Goal: Contribute content: Contribute content

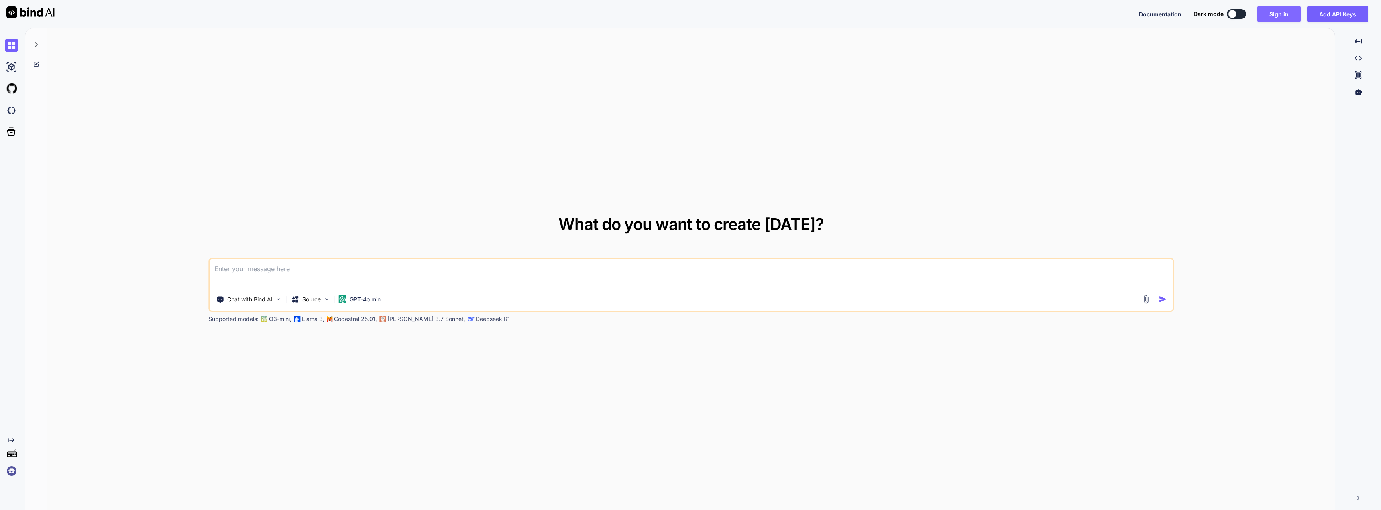
click at [1284, 18] on button "Sign in" at bounding box center [1279, 14] width 43 height 16
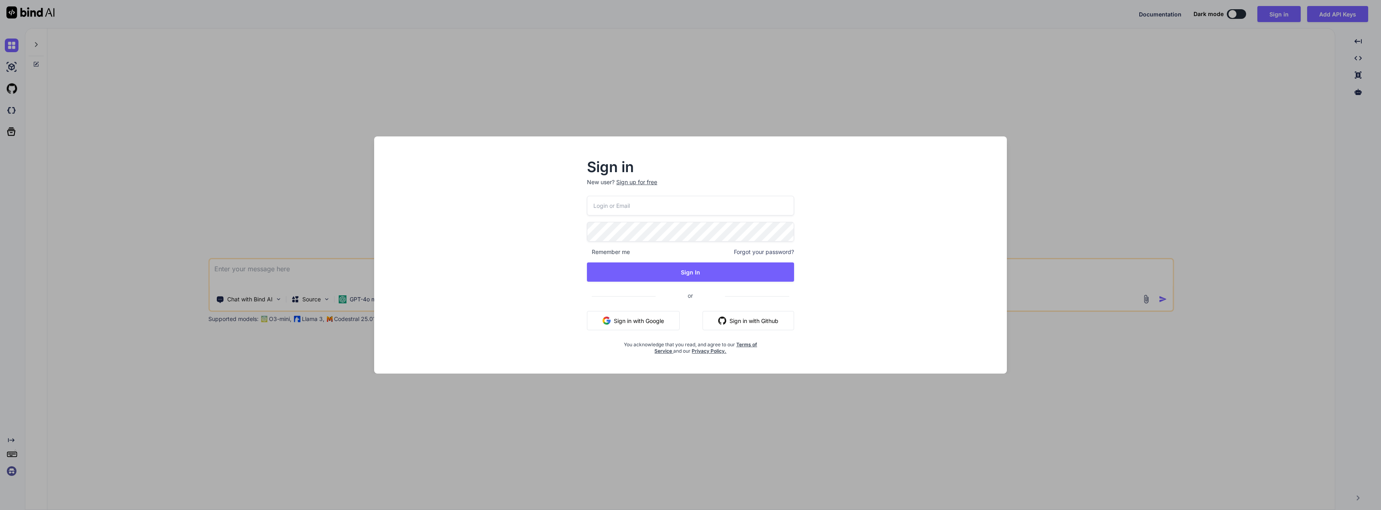
click at [641, 330] on button "Sign in with Google" at bounding box center [633, 320] width 93 height 19
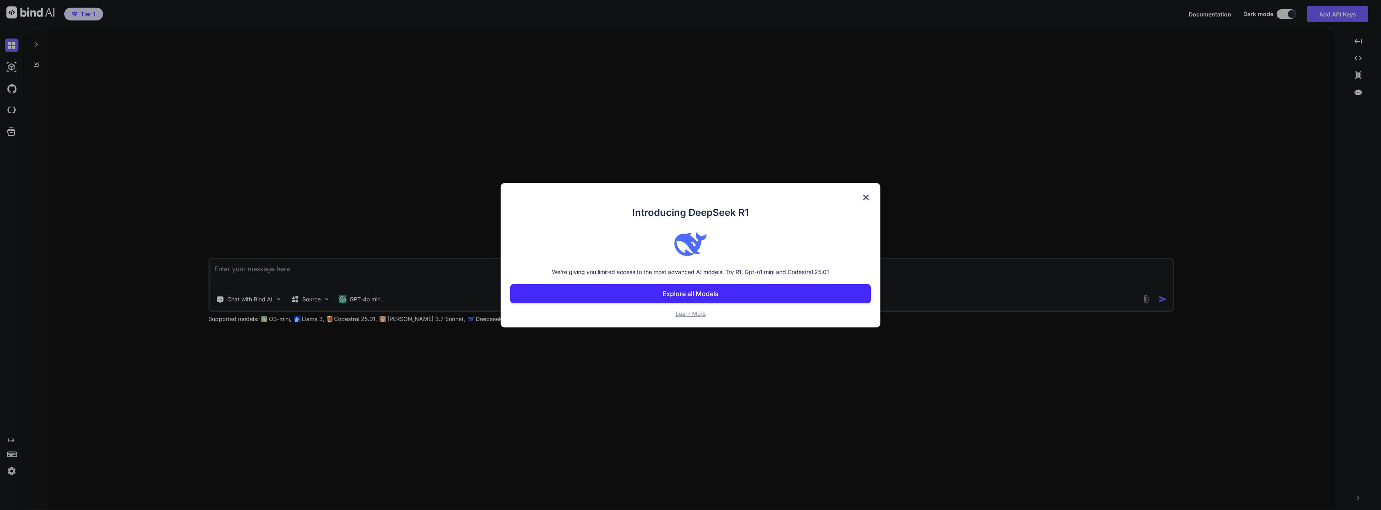
click at [860, 191] on div "Introducing DeepSeek R1 We're giving you limited access to the most advanced AI…" at bounding box center [691, 255] width 380 height 145
click at [867, 198] on img at bounding box center [866, 198] width 10 height 10
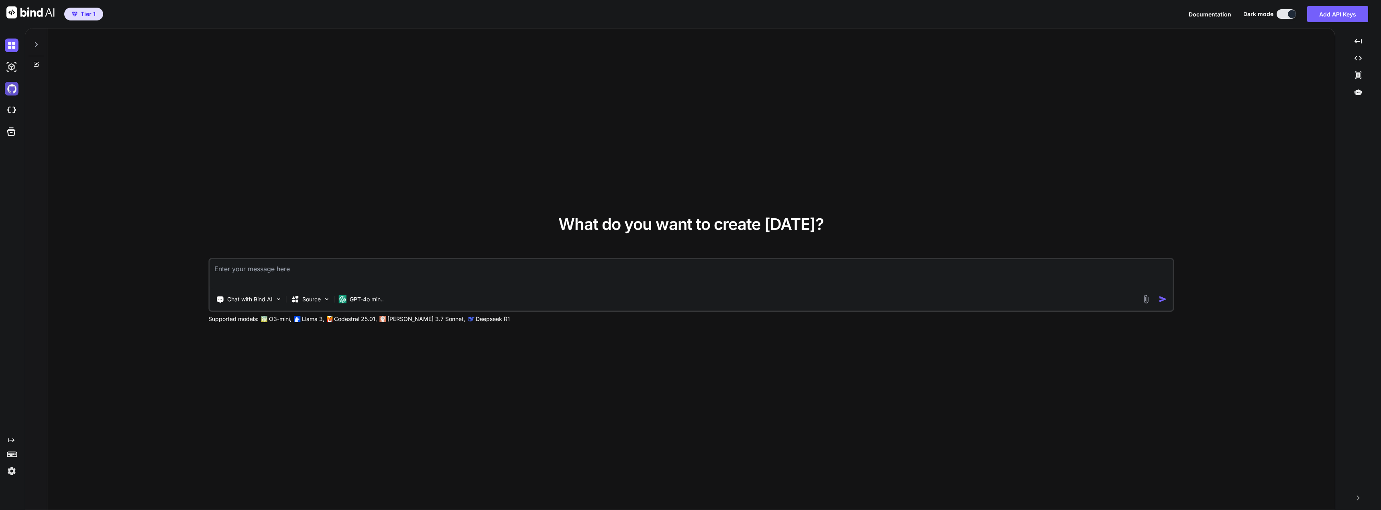
click at [12, 93] on img at bounding box center [12, 89] width 14 height 14
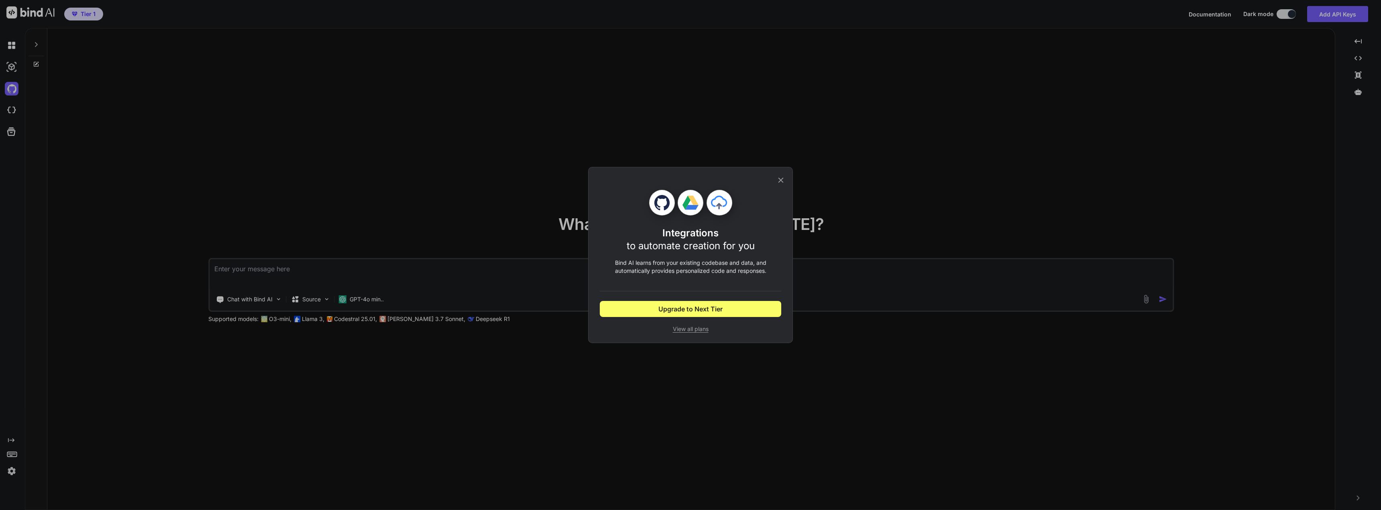
click at [778, 181] on icon at bounding box center [781, 180] width 9 height 9
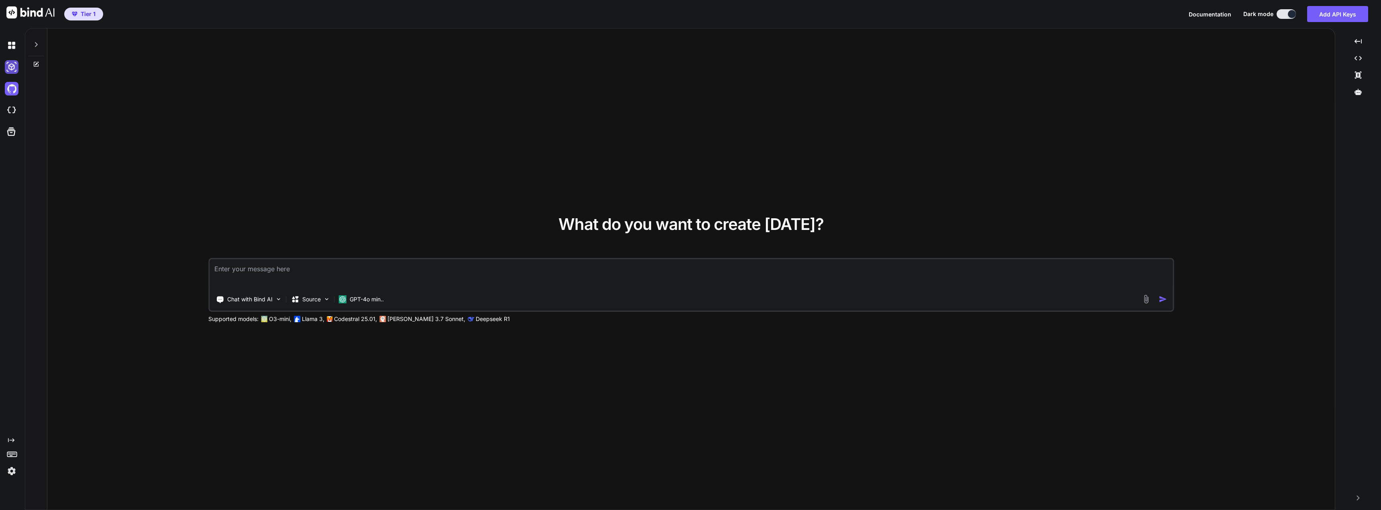
click at [16, 67] on img at bounding box center [12, 67] width 14 height 14
type textarea "x"
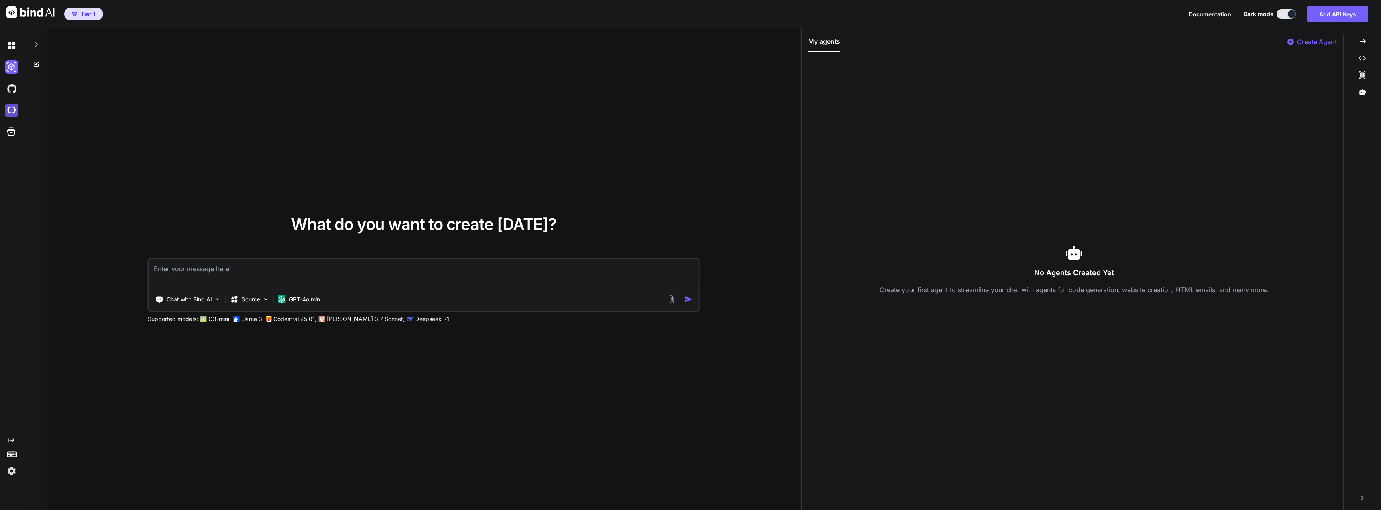
click at [12, 107] on img at bounding box center [12, 111] width 14 height 14
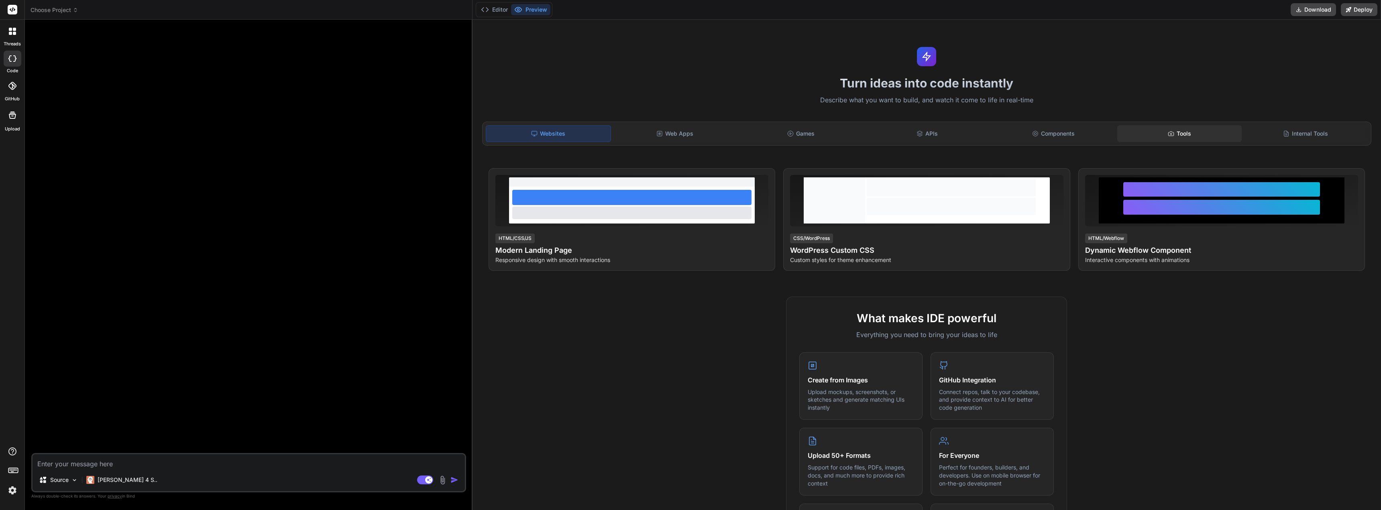
click at [1183, 137] on div "Tools" at bounding box center [1180, 133] width 124 height 17
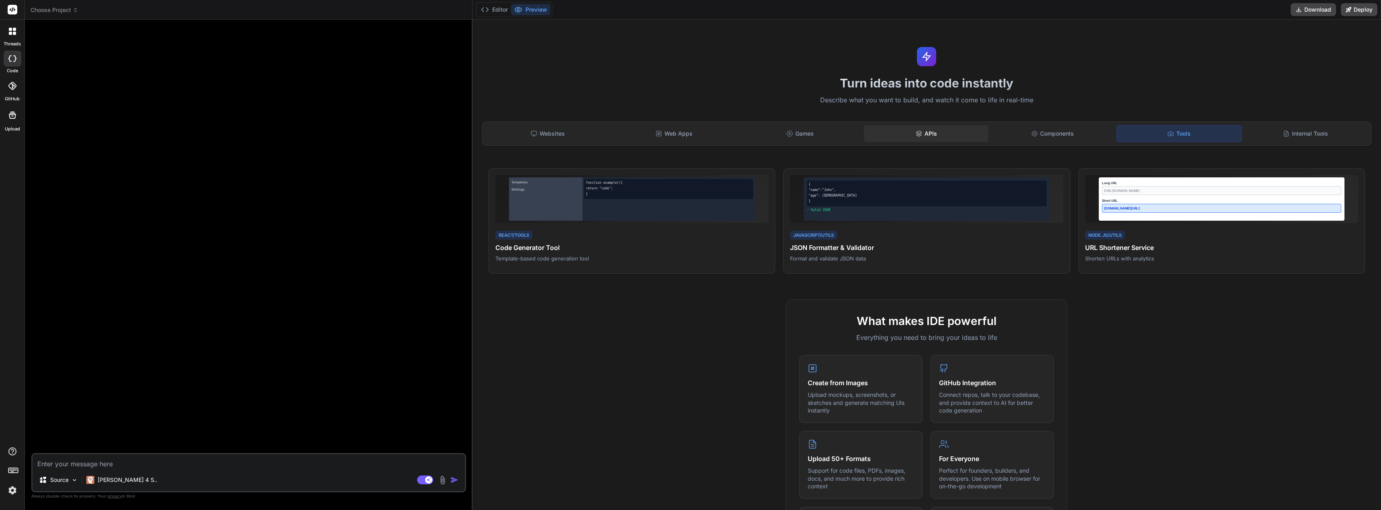
click at [934, 129] on div "APIs" at bounding box center [926, 133] width 124 height 17
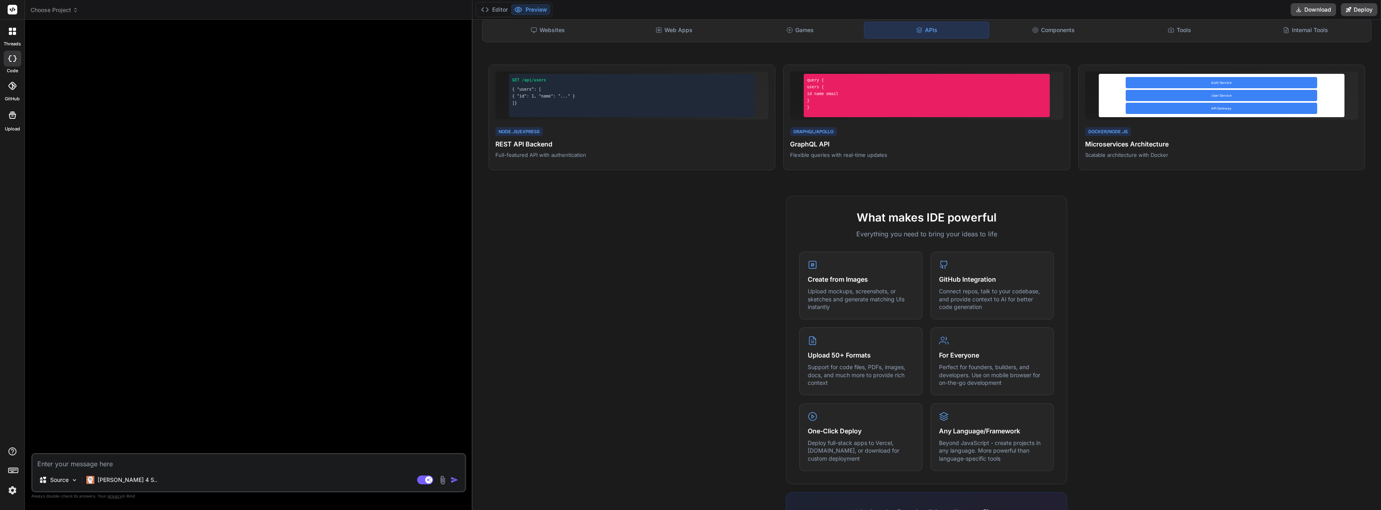
scroll to position [98, 0]
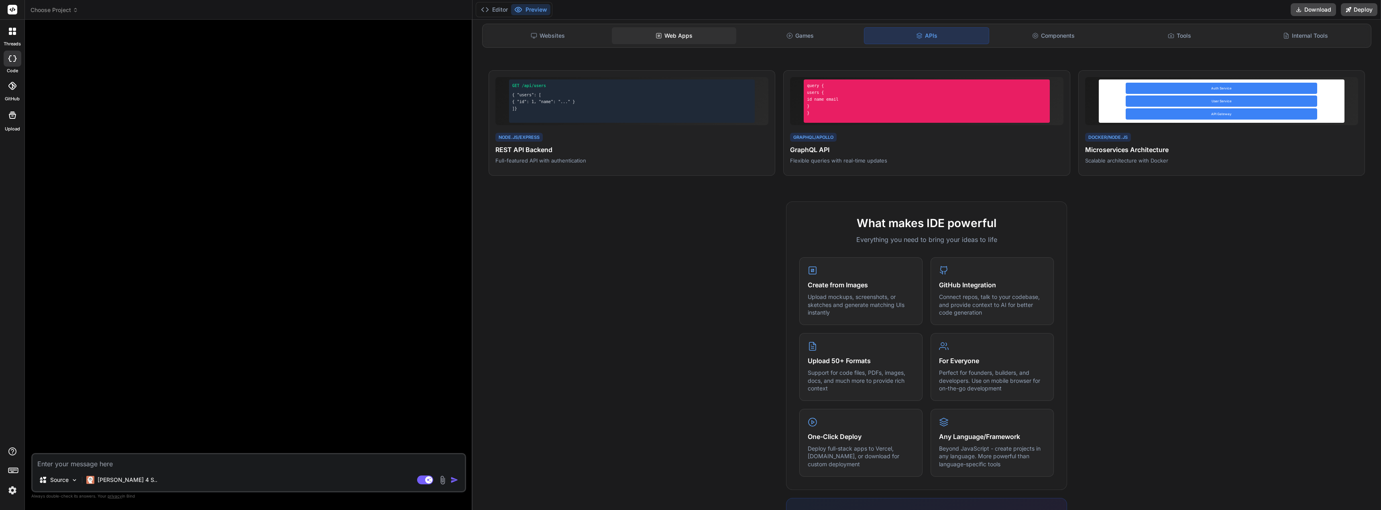
click at [693, 40] on div "Web Apps" at bounding box center [674, 35] width 124 height 17
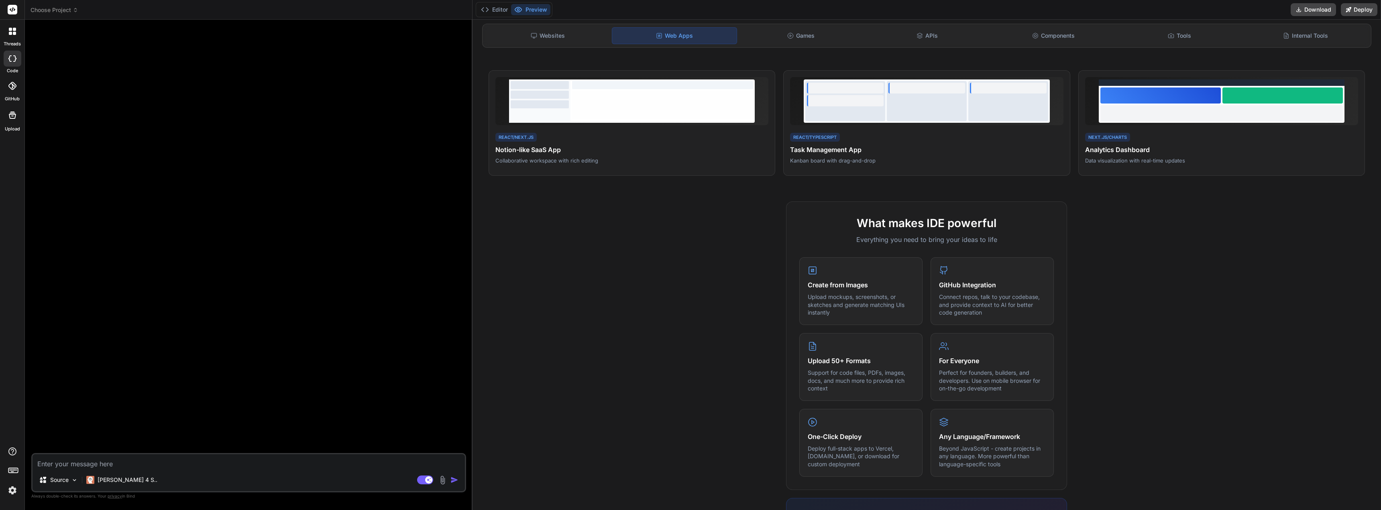
click at [927, 24] on div "Websites Web Apps Games APIs Components Tools Internal Tools" at bounding box center [926, 36] width 889 height 24
click at [924, 42] on div "APIs" at bounding box center [927, 35] width 124 height 17
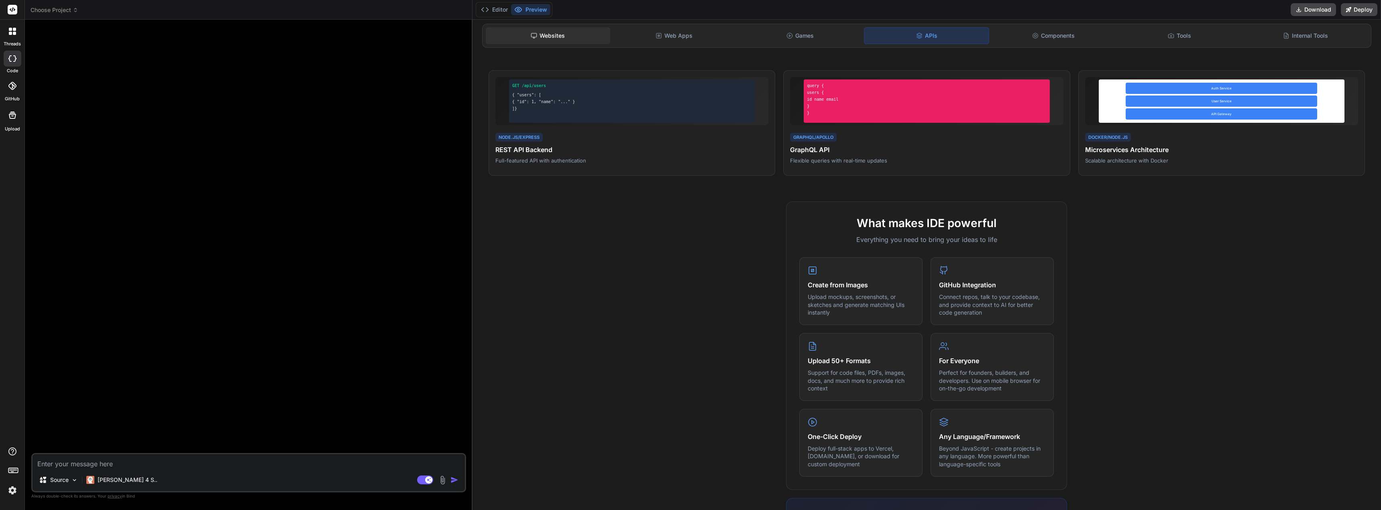
click at [506, 38] on div "Websites" at bounding box center [548, 35] width 124 height 17
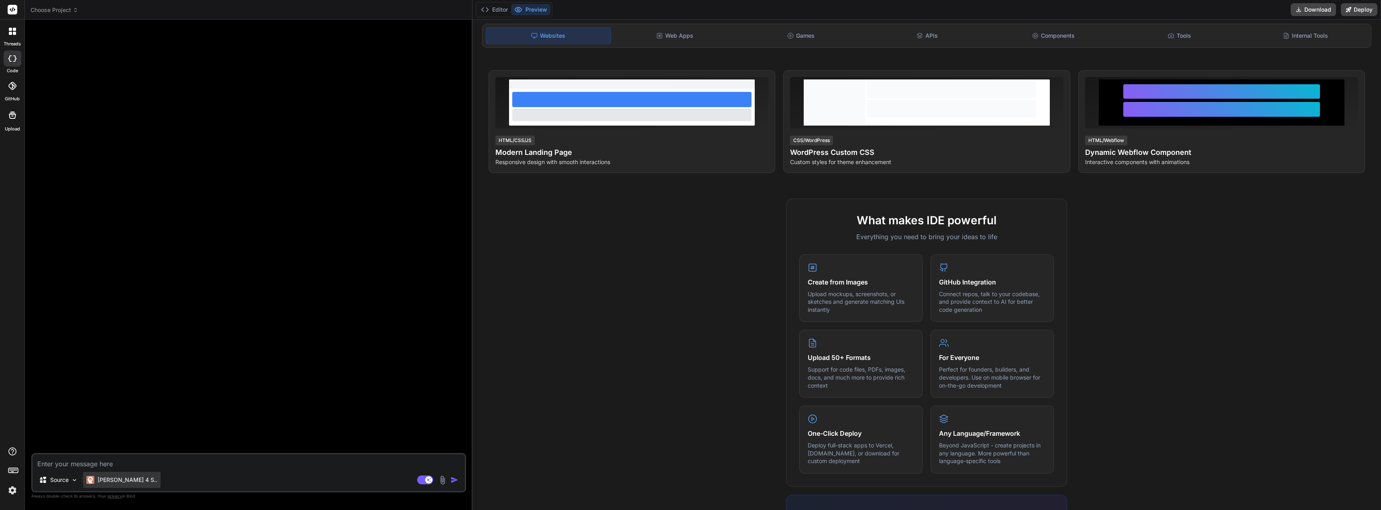
click at [118, 485] on div "Claude 4 S.." at bounding box center [122, 480] width 78 height 16
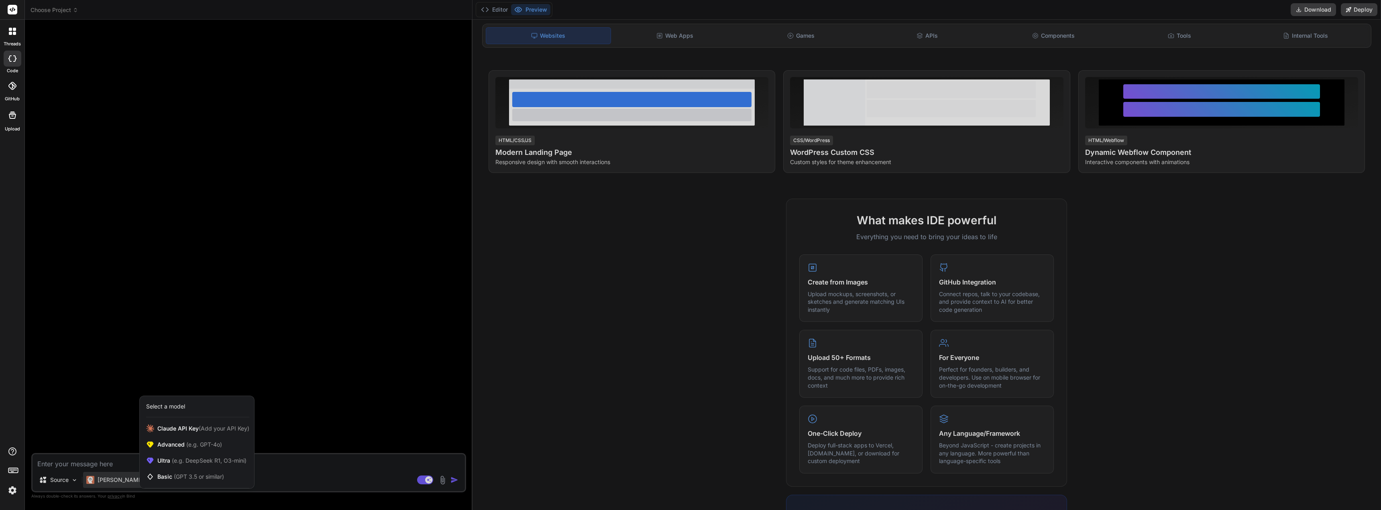
click at [290, 465] on div at bounding box center [690, 255] width 1381 height 510
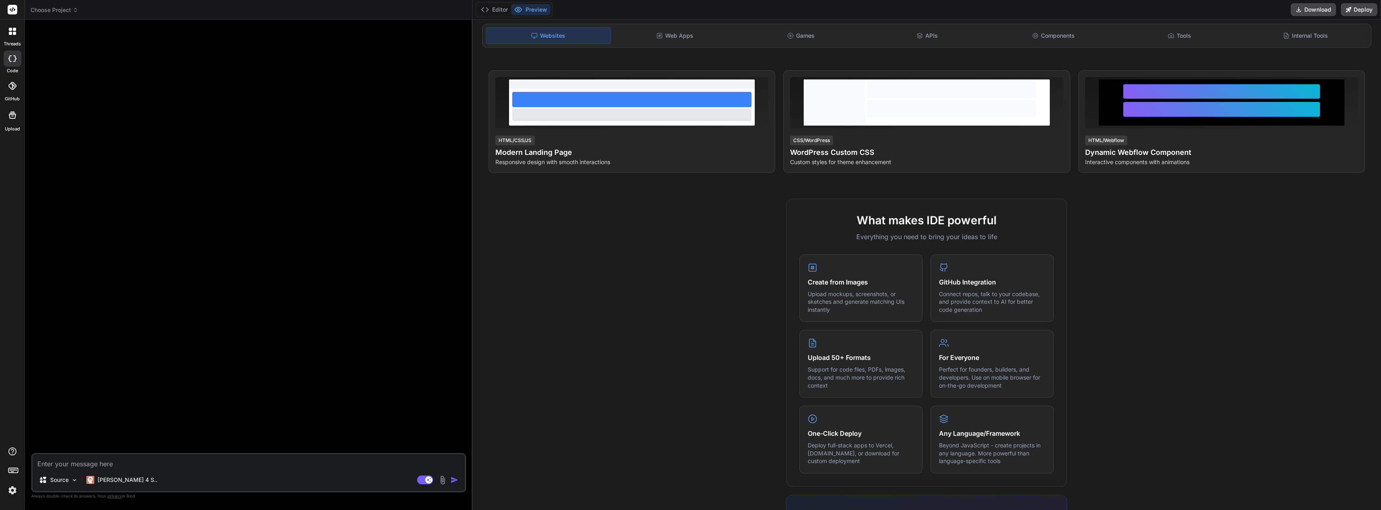
click at [290, 465] on textarea at bounding box center [249, 462] width 432 height 14
click at [56, 0] on header "Choose Project Created with Pixso." at bounding box center [249, 10] width 448 height 20
click at [55, 8] on span "Choose Project" at bounding box center [55, 10] width 48 height 8
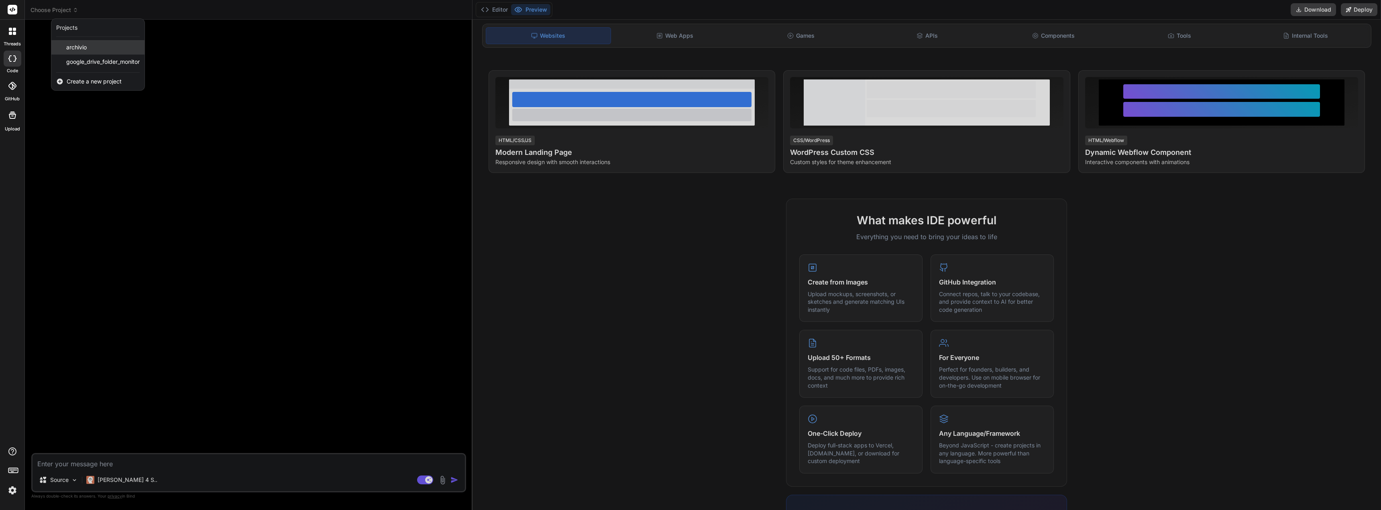
click at [73, 50] on span "archivio" at bounding box center [76, 47] width 20 height 8
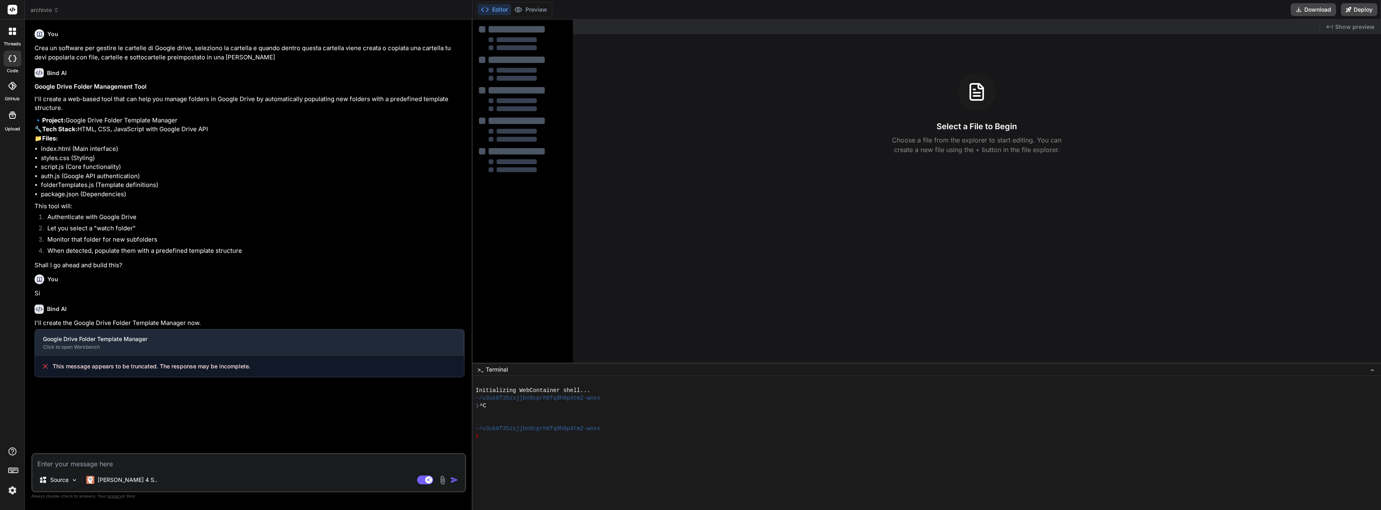
type textarea "x"
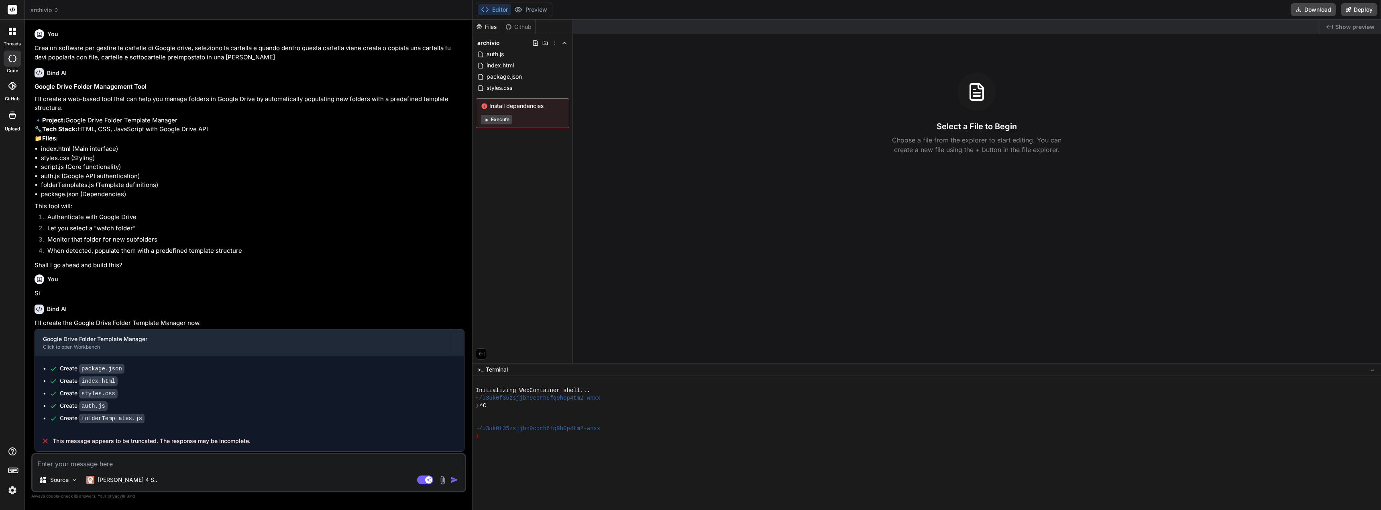
scroll to position [0, 0]
click at [52, 12] on span "archivio" at bounding box center [45, 10] width 29 height 8
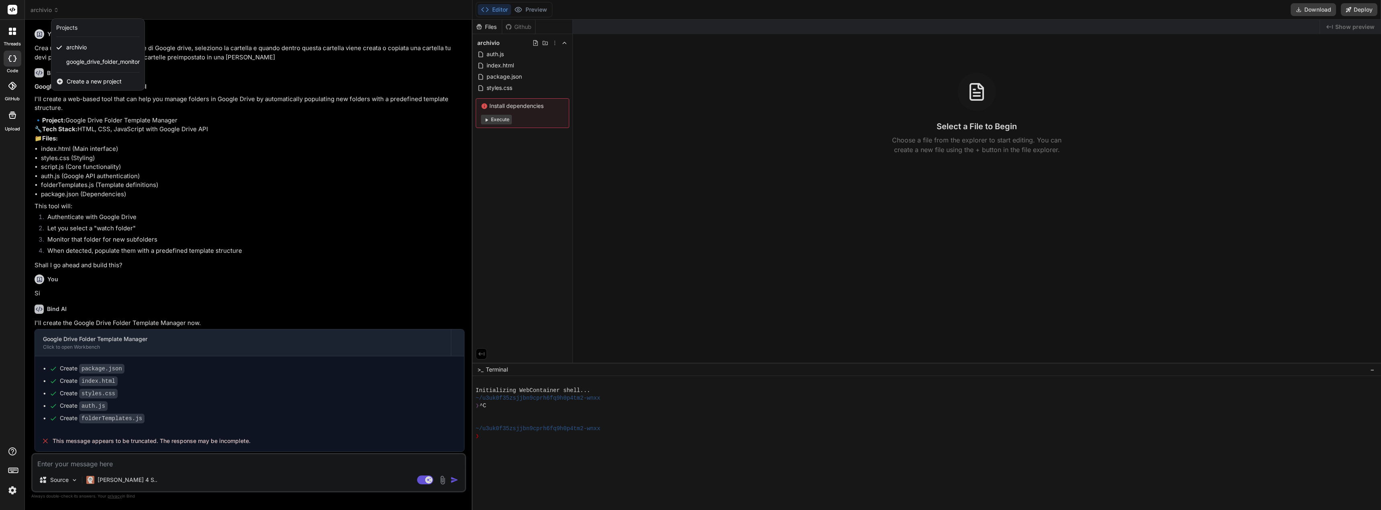
click at [77, 82] on span "Create a new project" at bounding box center [94, 82] width 55 height 8
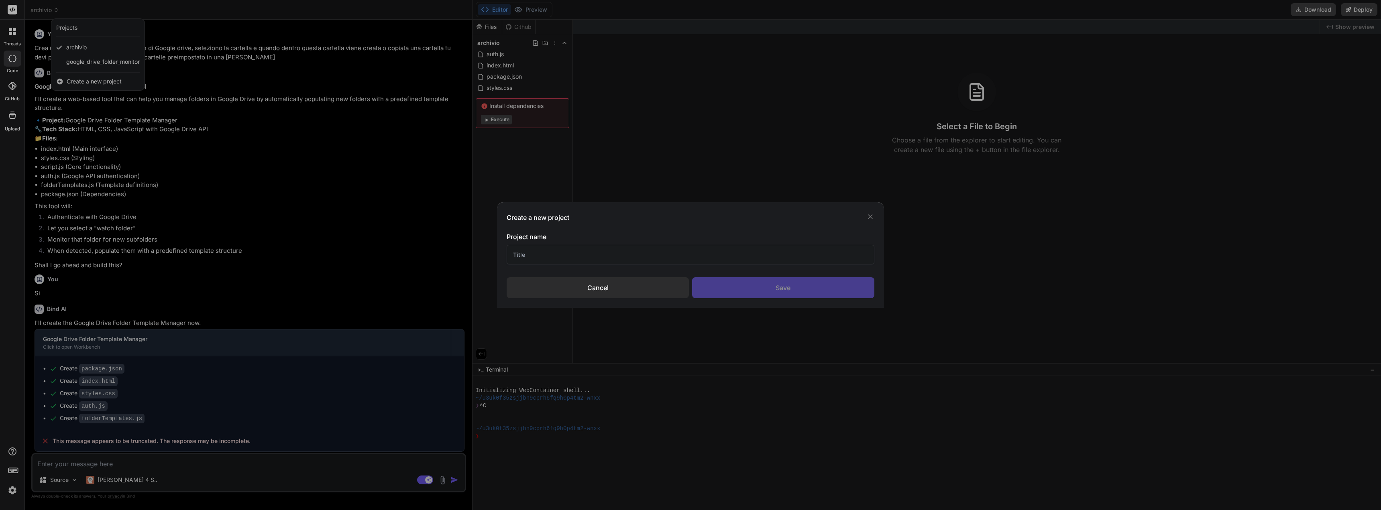
click at [553, 257] on input "text" at bounding box center [690, 255] width 367 height 20
type input "dashboard orologio"
click at [871, 217] on icon at bounding box center [870, 216] width 5 height 5
